Goal: Navigation & Orientation: Find specific page/section

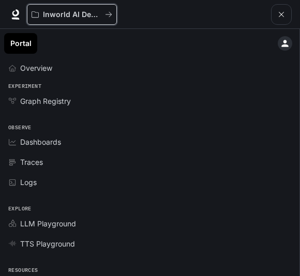
click at [95, 20] on button "Inworld AI Demos" at bounding box center [72, 14] width 90 height 21
click at [105, 16] on icon "All workspaces" at bounding box center [108, 14] width 7 height 7
click at [113, 21] on button "Inworld AI Demos" at bounding box center [72, 14] width 90 height 21
click at [43, 19] on button "Inworld AI Demos" at bounding box center [72, 14] width 90 height 21
click at [18, 13] on icon at bounding box center [15, 12] width 7 height 7
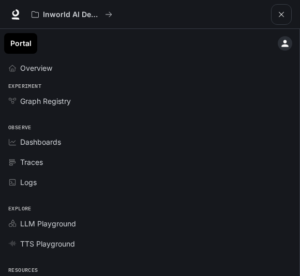
click at [116, 101] on div "Graph Registry" at bounding box center [155, 101] width 271 height 11
